Goal: Task Accomplishment & Management: Manage account settings

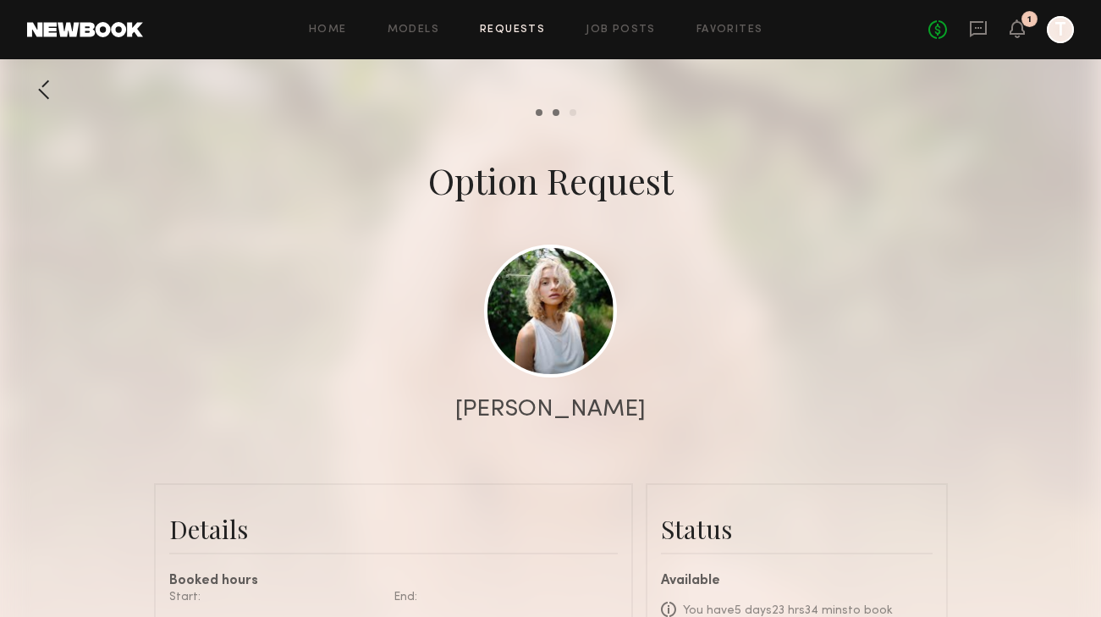
scroll to position [549, 0]
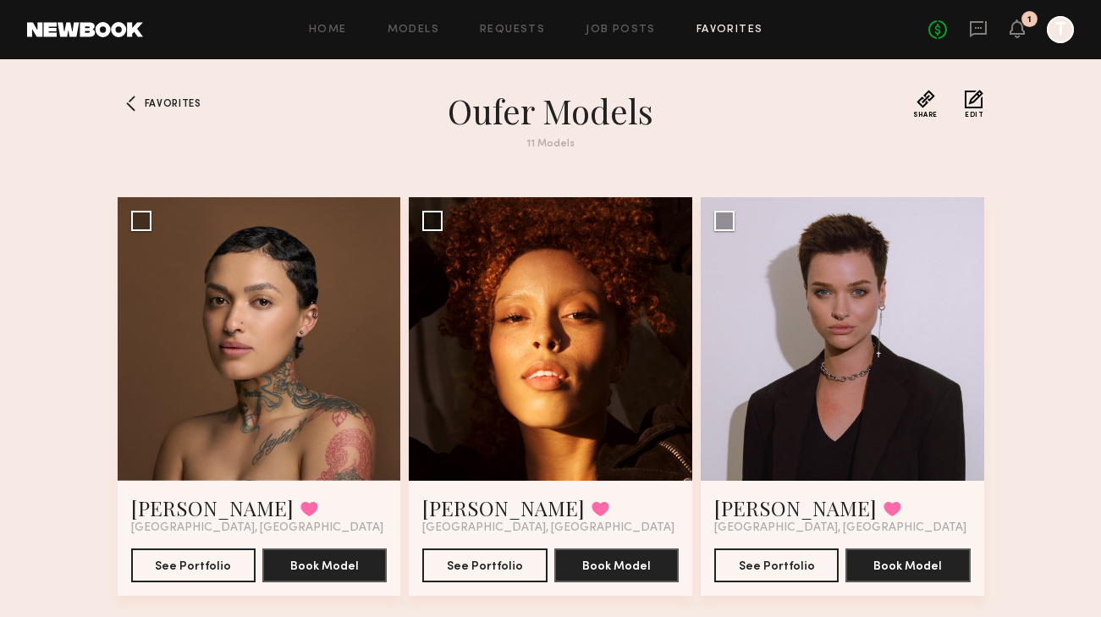
click at [500, 21] on div "Home Models Requests Job Posts Favorites Sign Out No fees up to $5,000 1 T" at bounding box center [608, 29] width 931 height 27
click at [500, 30] on link "Requests" at bounding box center [512, 30] width 65 height 11
